Goal: Information Seeking & Learning: Learn about a topic

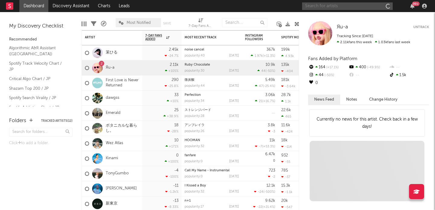
click at [335, 6] on input "text" at bounding box center [347, 6] width 91 height 8
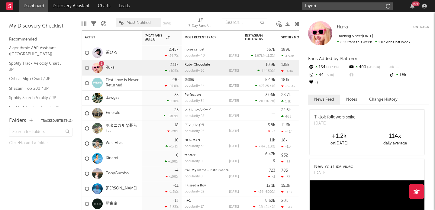
type input "tayori"
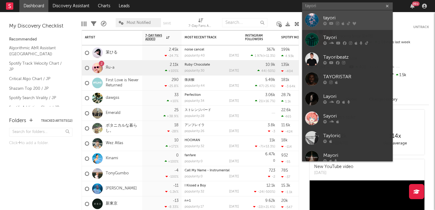
click at [328, 18] on div "tayori" at bounding box center [356, 18] width 66 height 7
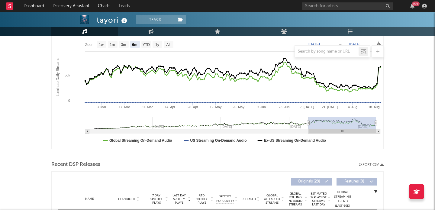
scroll to position [50, 0]
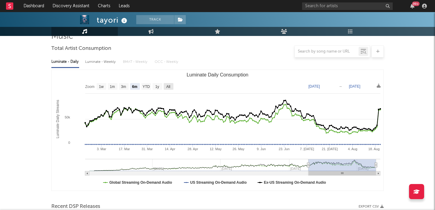
click at [173, 85] on rect "Luminate Daily Consumption" at bounding box center [169, 86] width 10 height 7
select select "All"
type input "[DATE]"
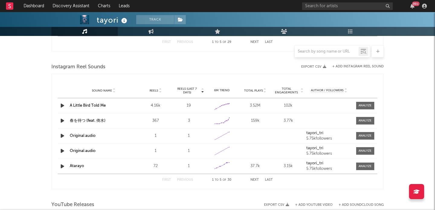
scroll to position [389, 0]
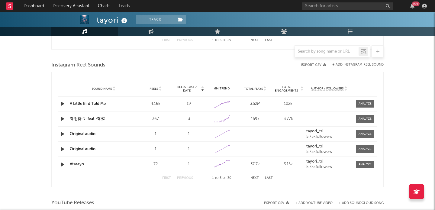
click at [26, 125] on div "tayori Track [GEOGRAPHIC_DATA] | J-Pop Edit Track Benchmark Summary 24,403 5,74…" at bounding box center [217, 6] width 435 height 767
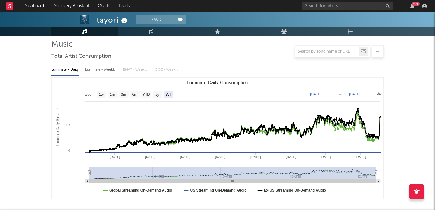
scroll to position [0, 0]
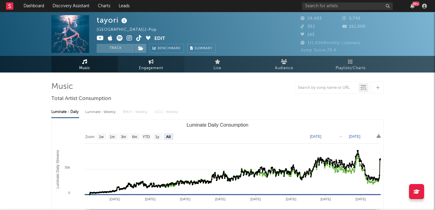
click at [161, 65] on span "Engagement" at bounding box center [151, 68] width 24 height 7
select select "1w"
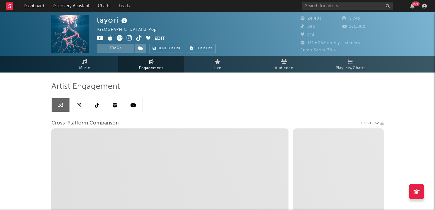
click at [81, 108] on link at bounding box center [79, 105] width 18 height 14
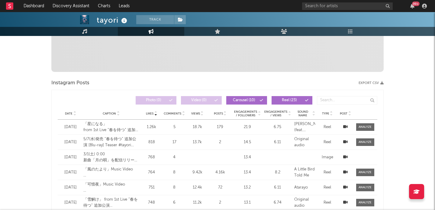
select select "6m"
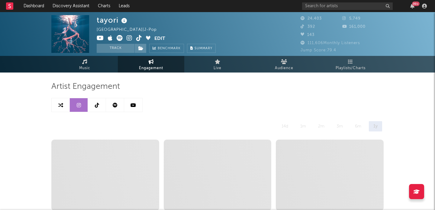
click at [101, 105] on link at bounding box center [97, 105] width 18 height 14
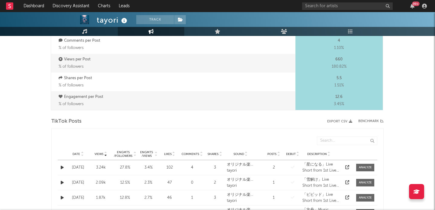
select select "1w"
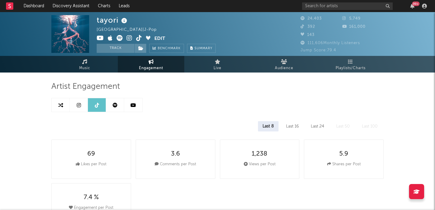
click at [79, 103] on icon at bounding box center [79, 105] width 4 height 5
select select "6m"
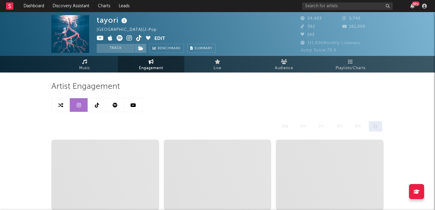
click at [116, 108] on link at bounding box center [115, 105] width 18 height 14
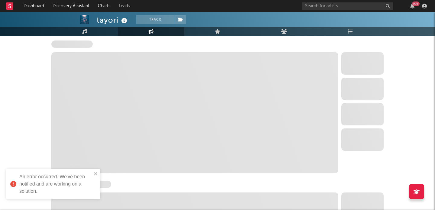
select select "6m"
select select "1w"
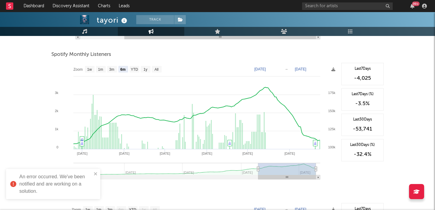
scroll to position [210, 0]
